Goal: Find specific page/section: Find specific page/section

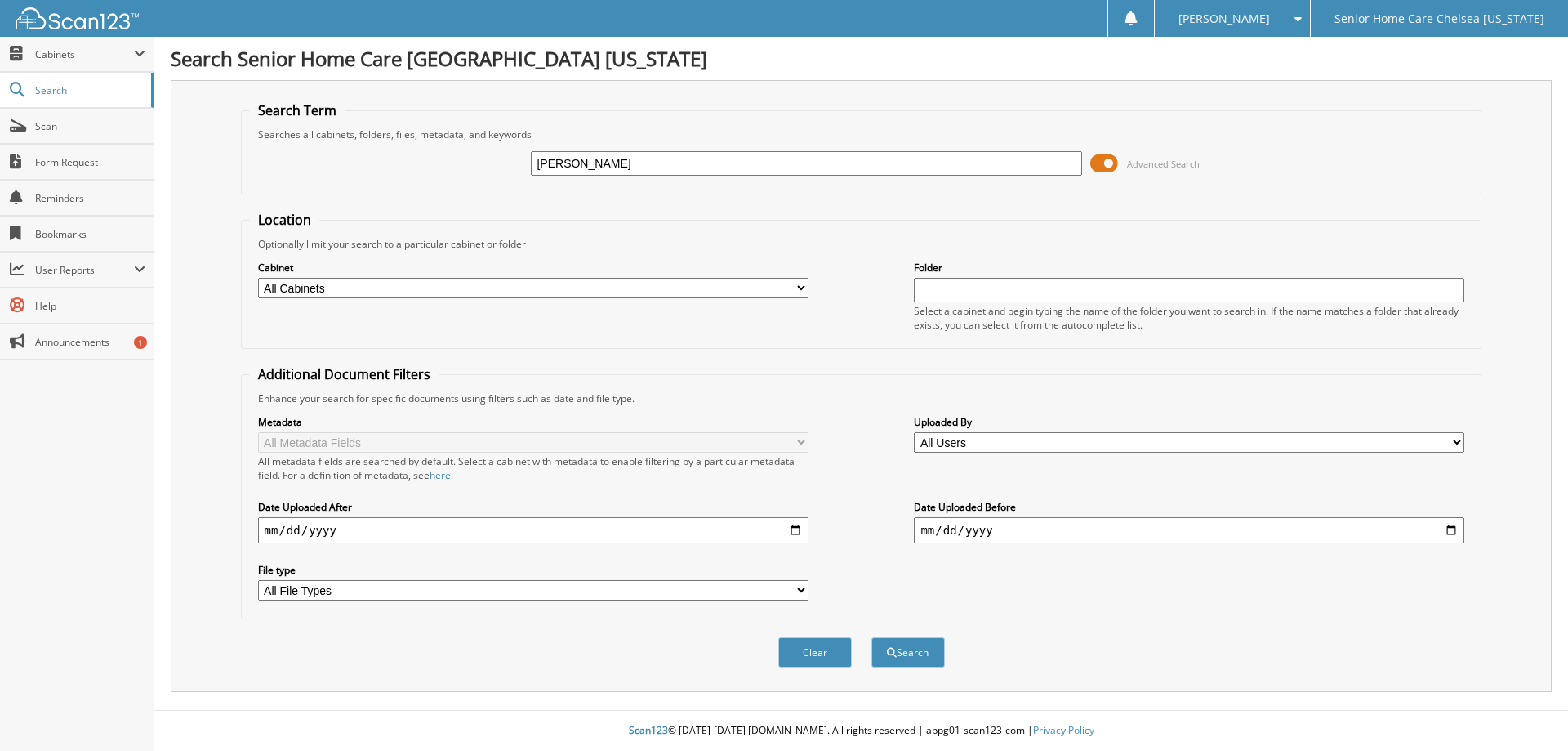
type input "[PERSON_NAME]"
click at [871, 637] on button "Search" at bounding box center [907, 652] width 74 height 31
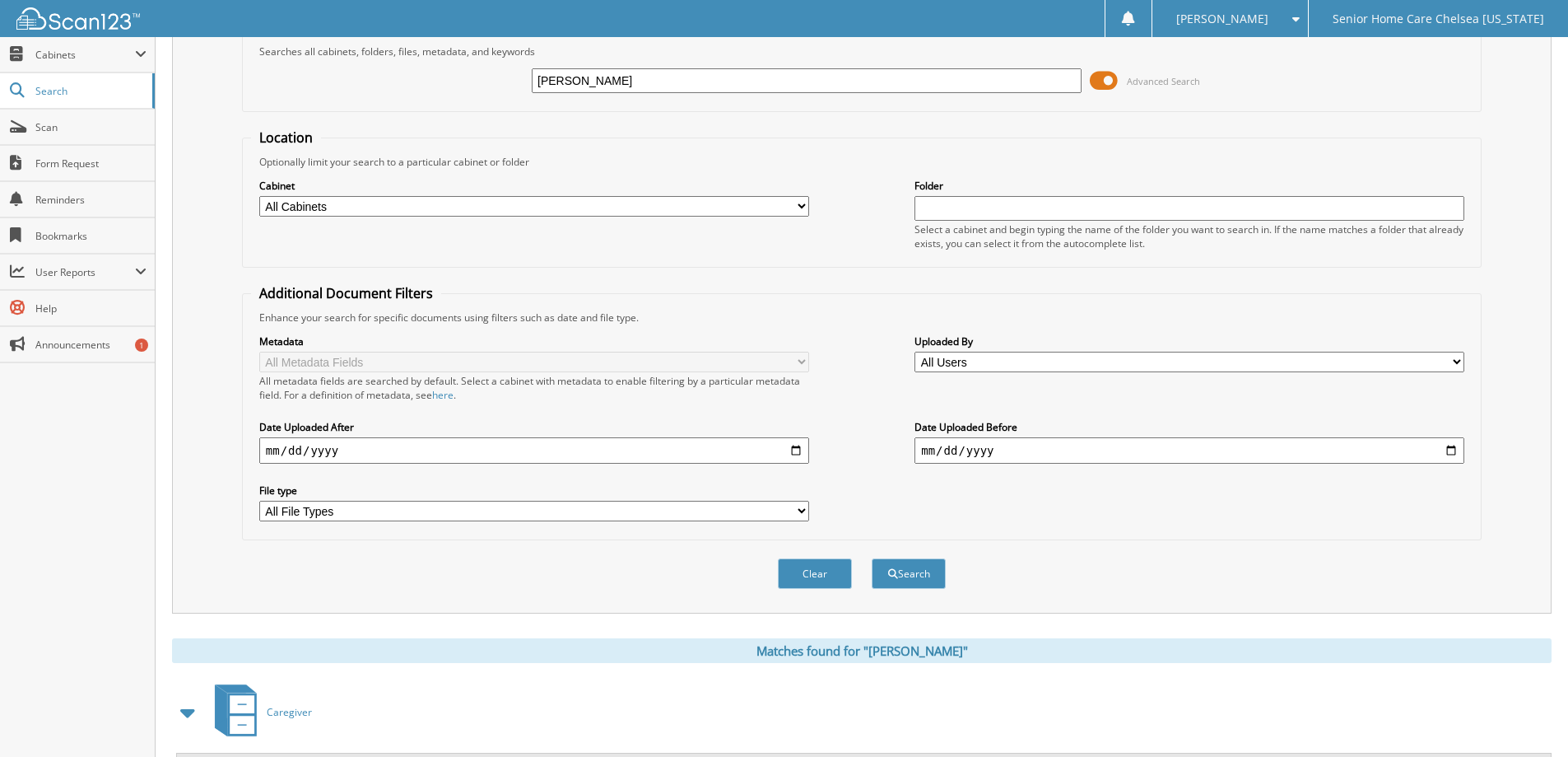
scroll to position [164, 0]
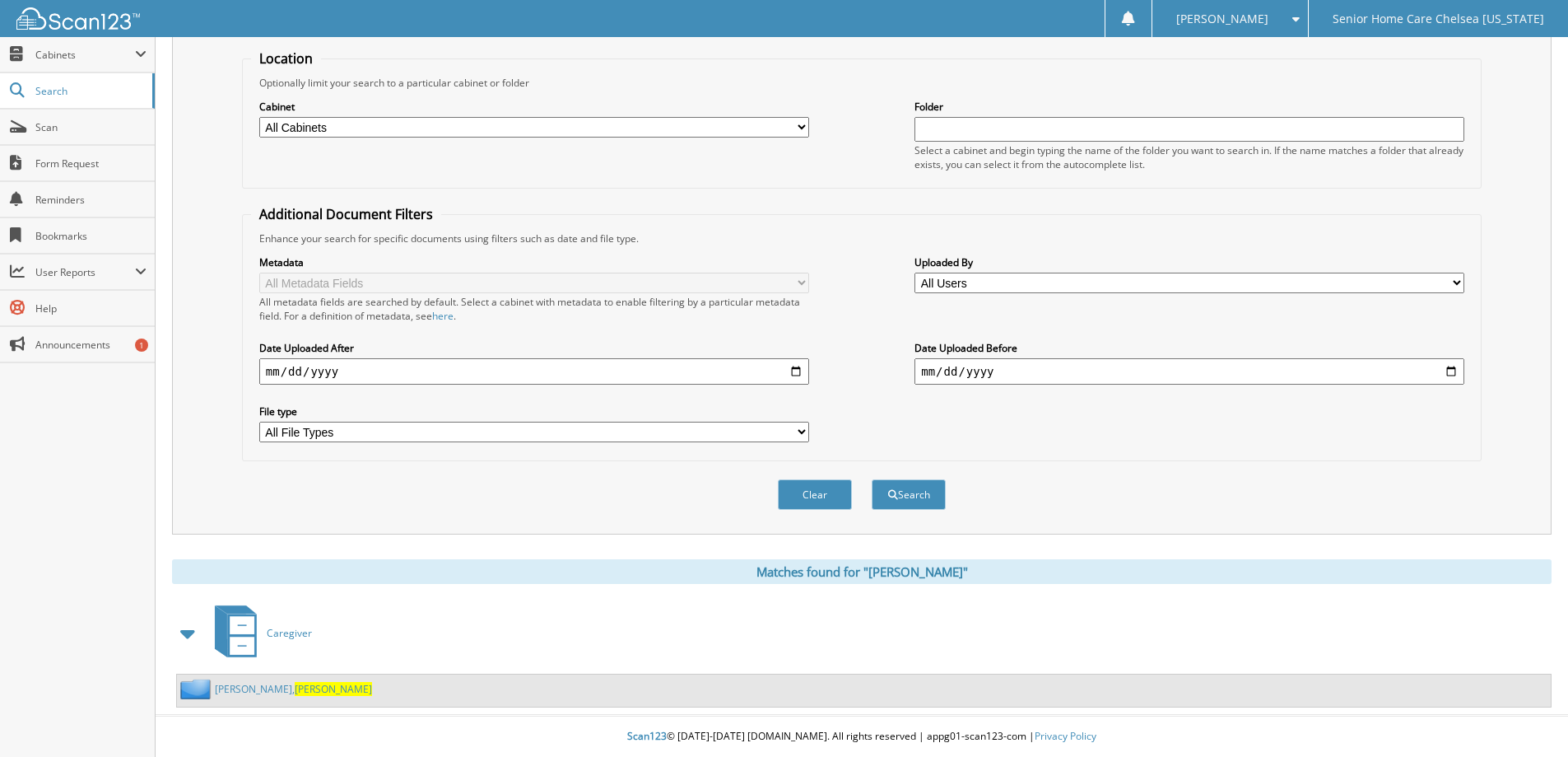
click at [246, 691] on link "alvarez, Nelly" at bounding box center [293, 689] width 157 height 14
